Goal: Task Accomplishment & Management: Use online tool/utility

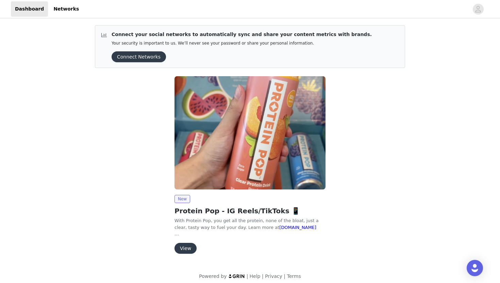
click at [184, 243] on button "View" at bounding box center [185, 248] width 22 height 11
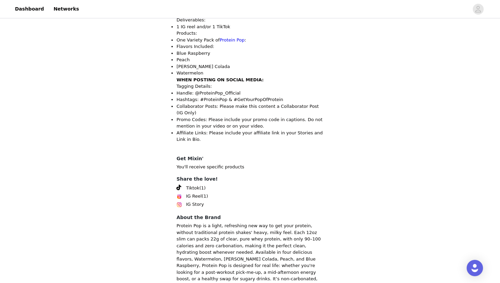
scroll to position [318, 0]
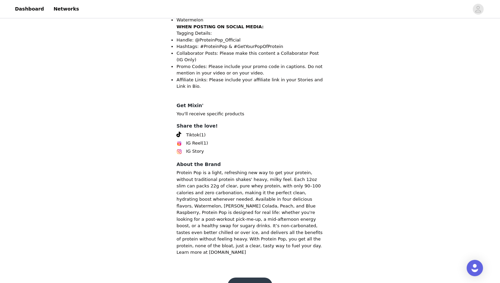
click at [253, 278] on button "Get Started" at bounding box center [250, 286] width 45 height 16
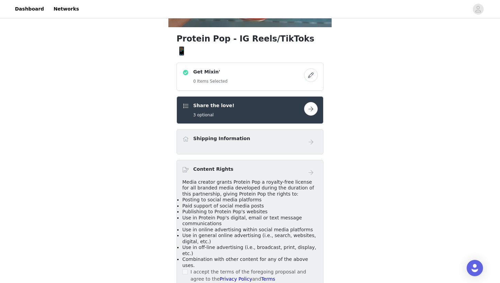
scroll to position [164, 0]
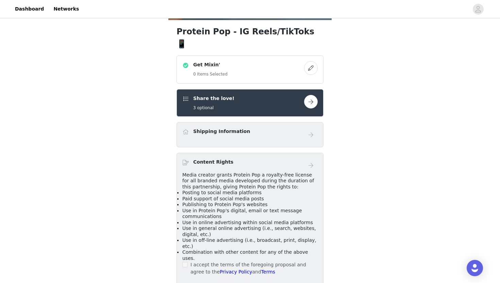
click at [282, 128] on div "Shipping Information" at bounding box center [249, 135] width 135 height 14
click at [301, 128] on div "Shipping Information" at bounding box center [243, 133] width 122 height 10
click at [310, 61] on button "button" at bounding box center [311, 68] width 14 height 14
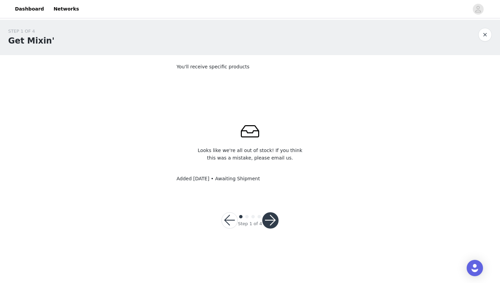
click at [252, 160] on p "Looks like we're all out of stock! If you think this was a mistake, please emai…" at bounding box center [250, 154] width 114 height 15
